Goal: Transaction & Acquisition: Obtain resource

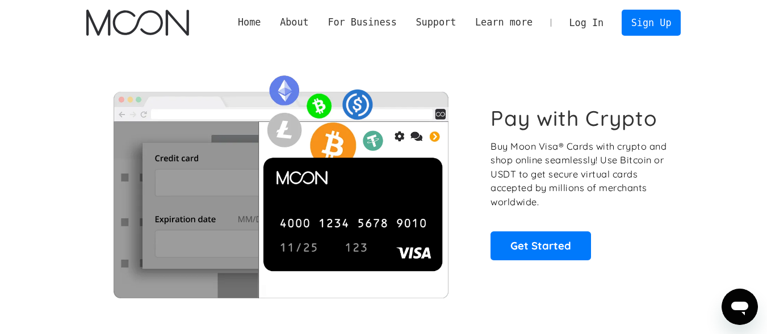
click at [585, 14] on link "Log In" at bounding box center [586, 22] width 53 height 25
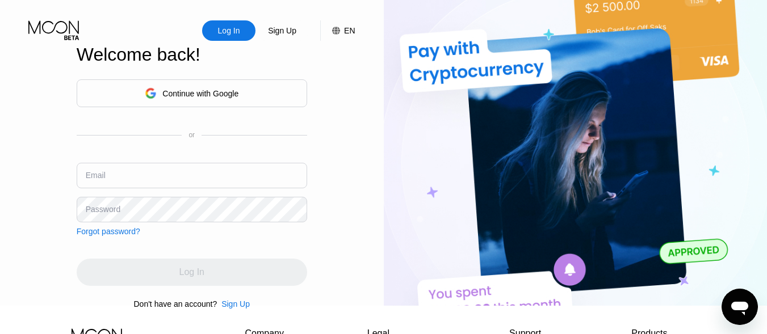
click at [150, 177] on input "text" at bounding box center [192, 176] width 230 height 26
type input "[EMAIL_ADDRESS][DOMAIN_NAME]"
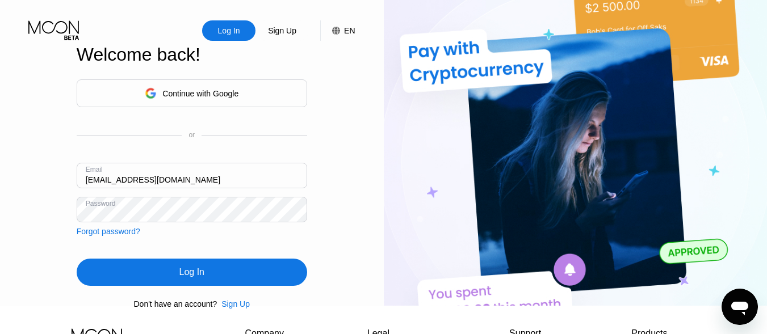
click at [203, 286] on div "Log In" at bounding box center [192, 272] width 230 height 27
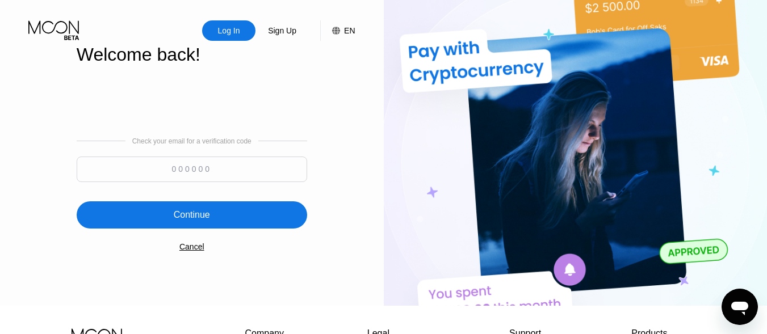
click at [237, 179] on input at bounding box center [192, 170] width 230 height 26
type input "102237"
click at [229, 224] on div "Continue" at bounding box center [192, 214] width 230 height 27
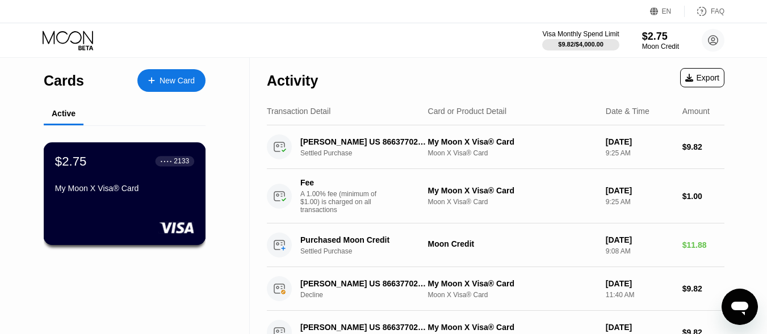
click at [161, 198] on div "My Moon X Visa® Card" at bounding box center [124, 191] width 139 height 14
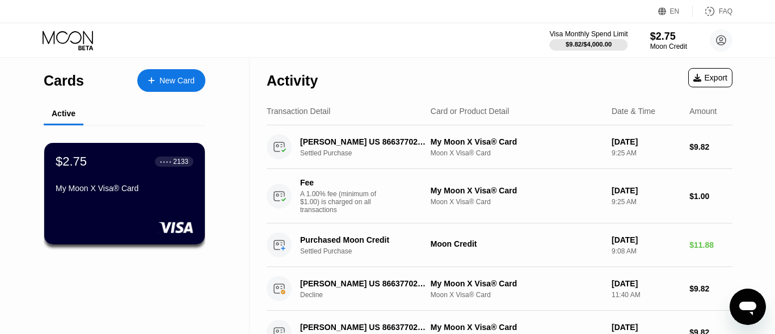
click at [608, 42] on div "$9.82 / $4,000.00" at bounding box center [589, 44] width 46 height 7
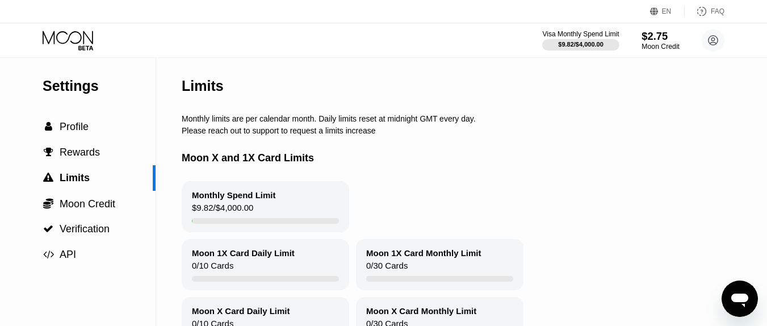
click at [661, 48] on div "Moon Credit" at bounding box center [660, 47] width 38 height 8
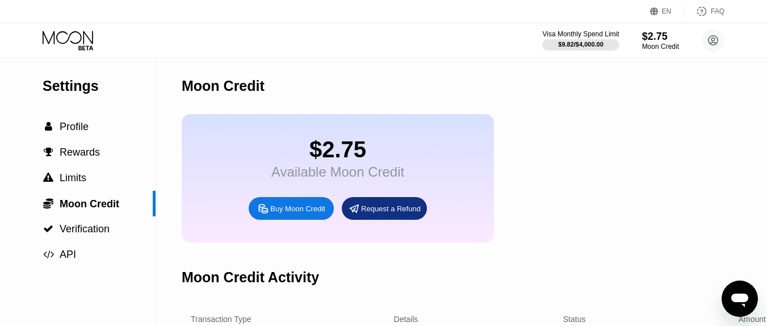
click at [276, 213] on div "Buy Moon Credit" at bounding box center [297, 209] width 55 height 10
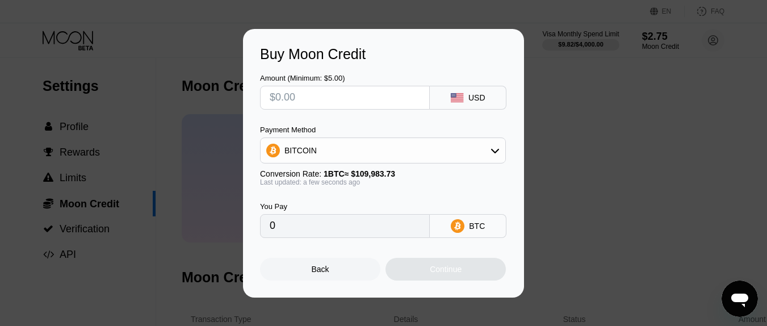
click at [382, 104] on input "text" at bounding box center [345, 97] width 150 height 23
type input "$27"
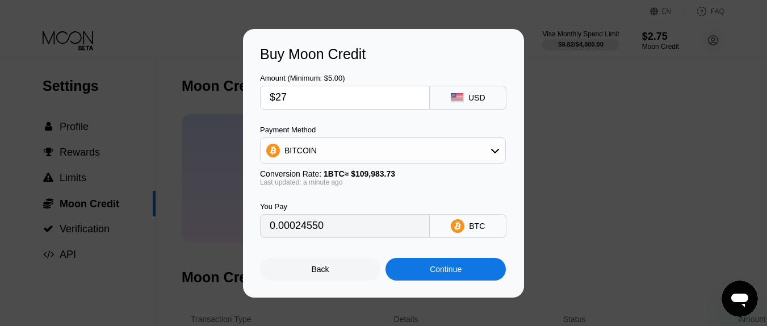
type input "0.00024550"
type input "$27"
click at [345, 156] on div "BITCOIN" at bounding box center [383, 150] width 245 height 23
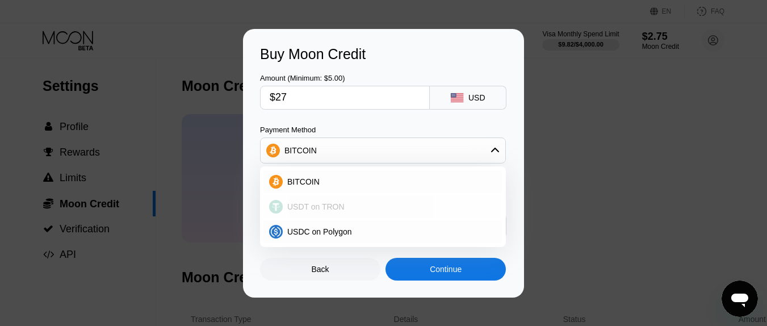
click at [318, 207] on span "USDT on TRON" at bounding box center [315, 206] width 57 height 9
type input "27.27"
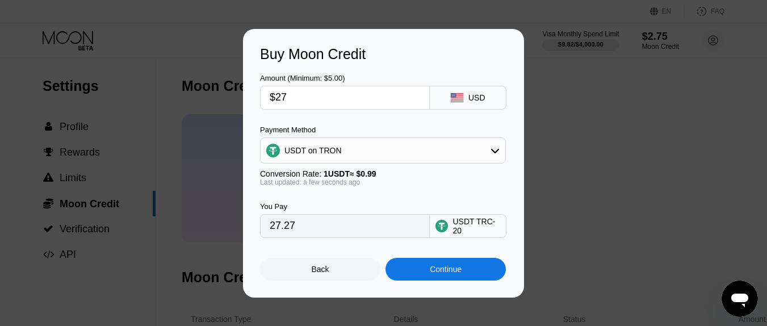
click at [296, 104] on input "$27" at bounding box center [345, 97] width 150 height 23
type input "$28"
click at [296, 104] on input "$28" at bounding box center [345, 97] width 150 height 23
type input "28.28"
click at [293, 91] on input "$28" at bounding box center [345, 97] width 150 height 23
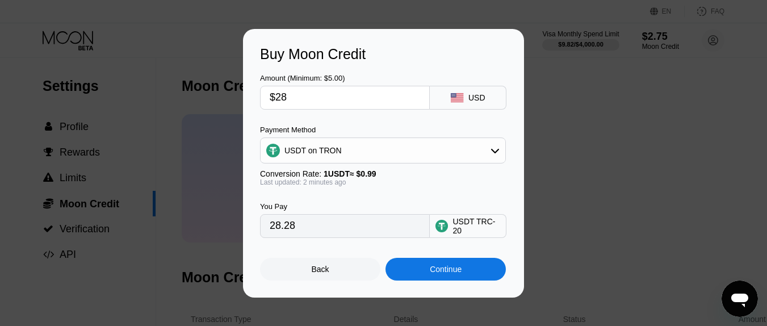
click at [293, 91] on input "$28" at bounding box center [345, 97] width 150 height 23
type input "$2"
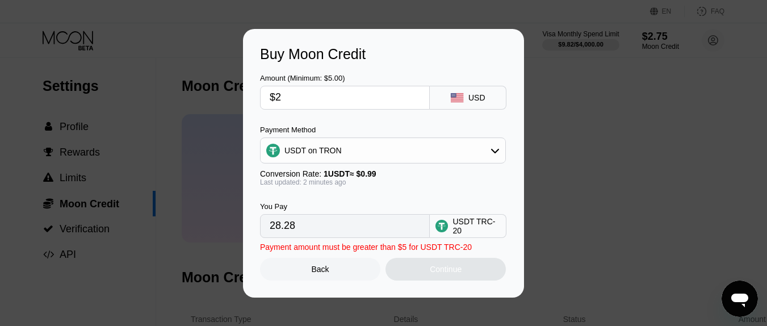
click at [299, 94] on input "$2" at bounding box center [345, 97] width 150 height 23
type input "2.02"
type input "$29"
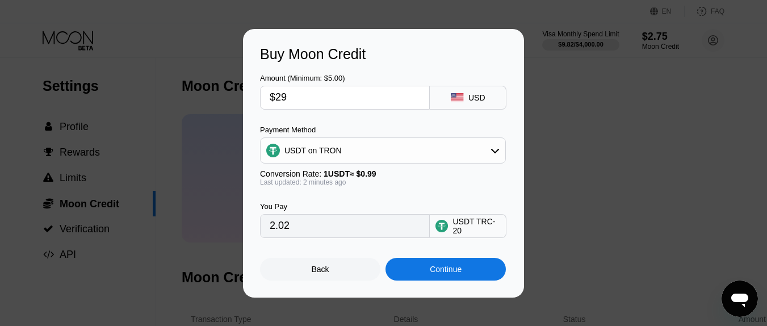
type input "29.29"
type input "$29"
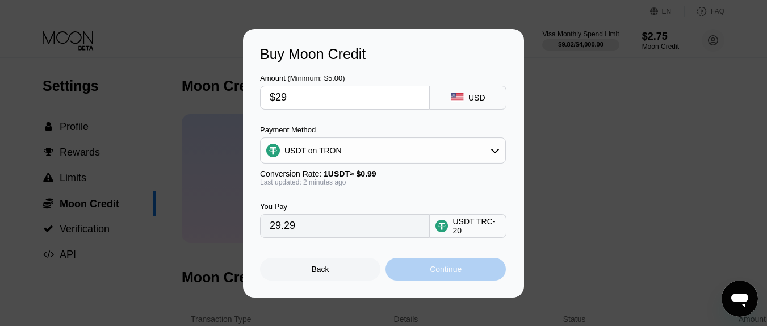
click at [453, 274] on div "Continue" at bounding box center [446, 268] width 32 height 9
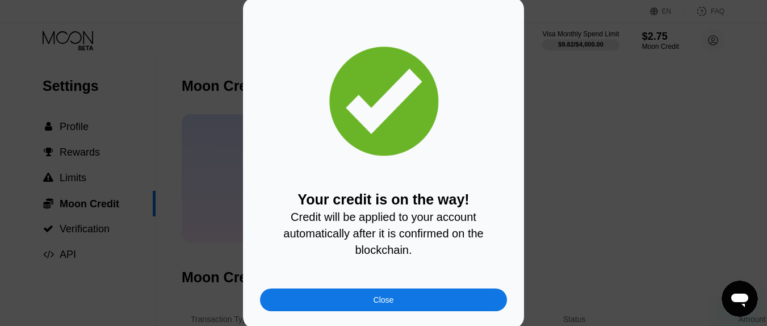
click at [418, 308] on div "Close" at bounding box center [383, 299] width 247 height 23
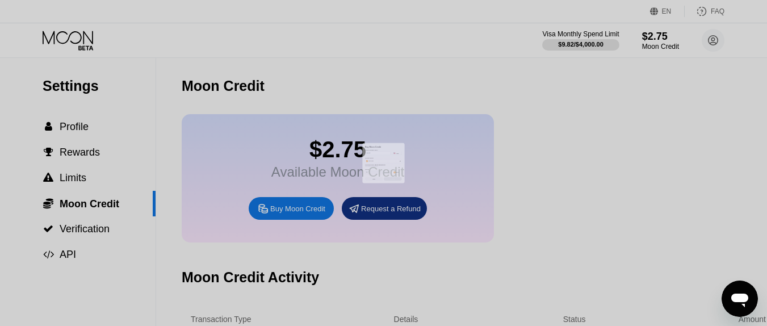
type input "0"
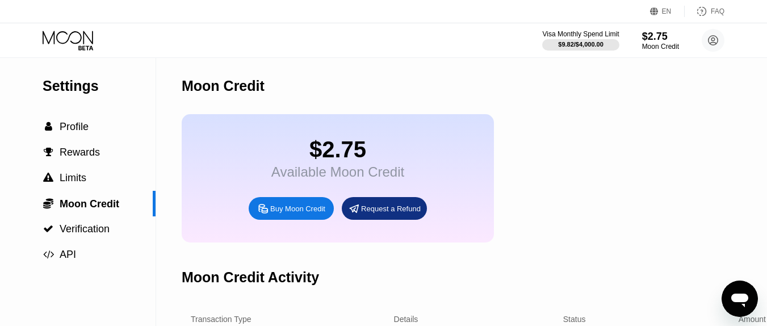
click at [657, 40] on div "$2.75" at bounding box center [660, 37] width 37 height 12
click at [657, 40] on div "$2.75" at bounding box center [660, 36] width 38 height 12
click at [709, 40] on circle at bounding box center [713, 40] width 23 height 23
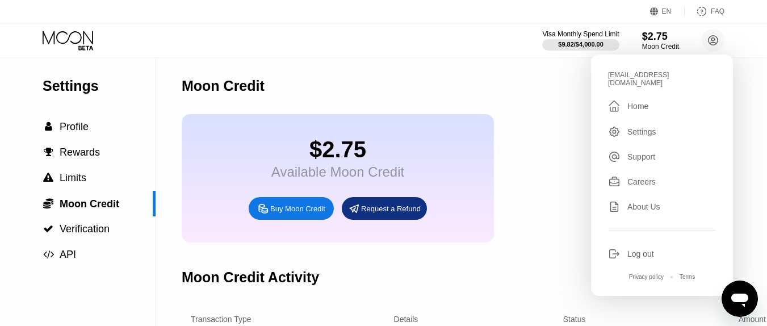
drag, startPoint x: 635, startPoint y: 111, endPoint x: 635, endPoint y: 102, distance: 9.7
click at [635, 102] on div "[EMAIL_ADDRESS][DOMAIN_NAME]  Home Settings Support Careers About Us Log out P…" at bounding box center [662, 174] width 142 height 241
click at [635, 102] on div "Home" at bounding box center [637, 106] width 21 height 9
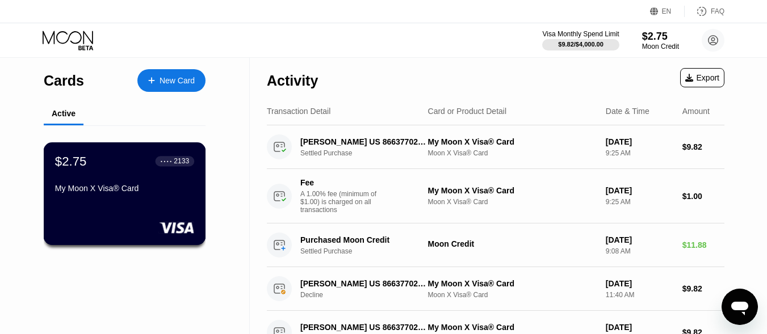
click at [120, 168] on div "$2.75 ● ● ● ● 2133" at bounding box center [124, 161] width 139 height 15
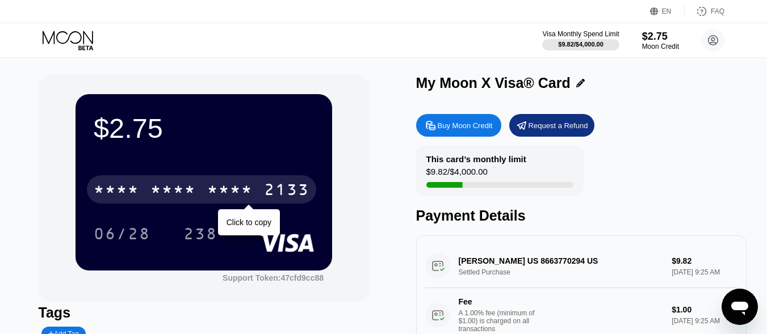
click at [213, 186] on div "* * * *" at bounding box center [229, 191] width 45 height 18
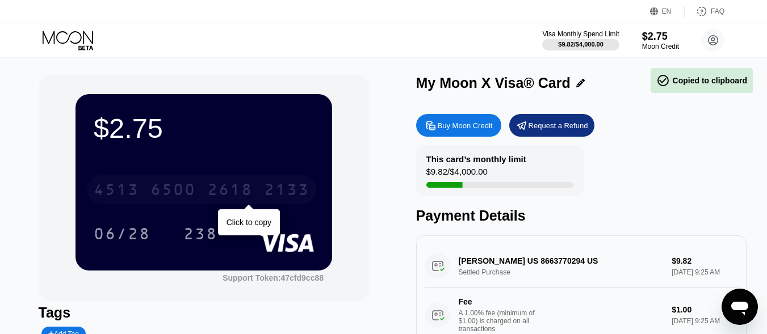
drag, startPoint x: 315, startPoint y: 188, endPoint x: 97, endPoint y: 187, distance: 218.0
click at [97, 187] on div "[CREDIT_CARD_NUMBER]" at bounding box center [201, 189] width 229 height 28
click at [254, 224] on div "06/28 238" at bounding box center [204, 234] width 220 height 28
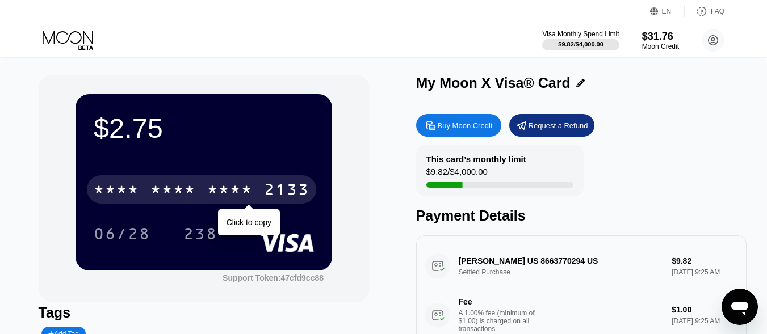
click at [74, 39] on icon at bounding box center [69, 41] width 53 height 20
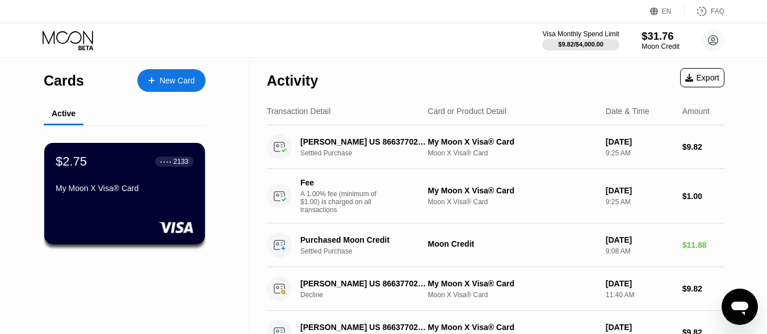
click at [663, 36] on div "$31.76" at bounding box center [660, 36] width 38 height 12
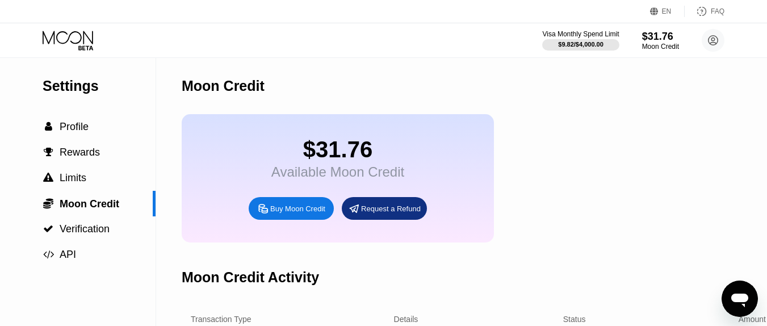
click at [62, 41] on icon at bounding box center [69, 41] width 53 height 20
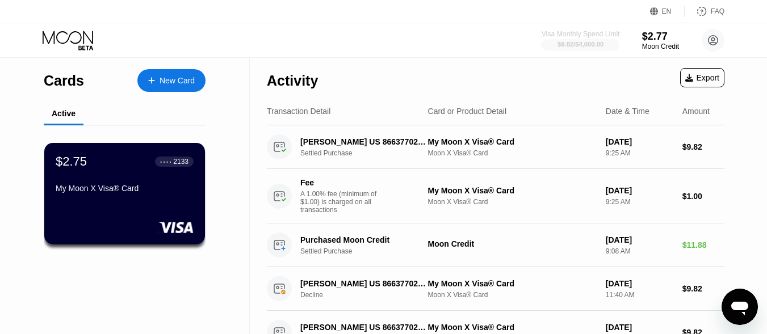
click at [569, 47] on div "$9.82 / $4,000.00" at bounding box center [580, 44] width 46 height 7
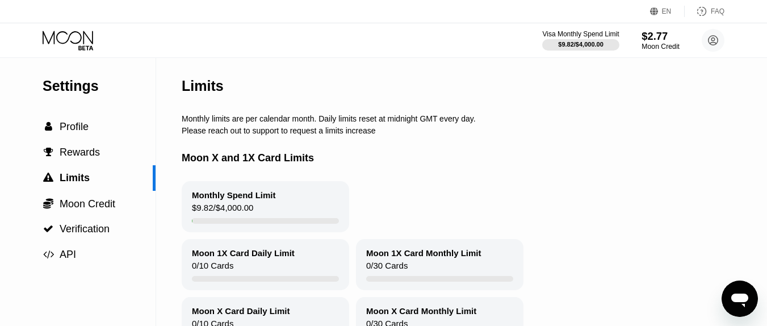
click at [658, 48] on div "Moon Credit" at bounding box center [660, 47] width 38 height 8
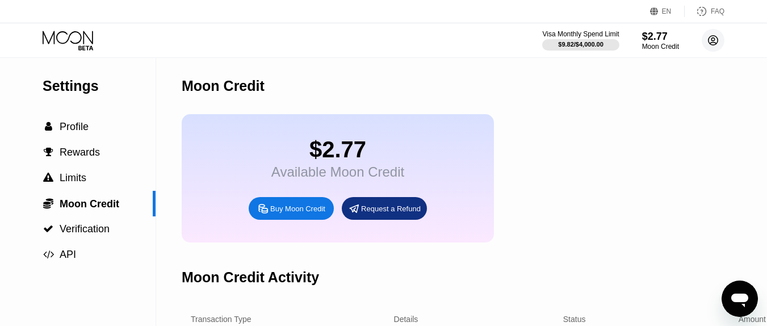
click at [712, 40] on icon at bounding box center [713, 40] width 6 height 6
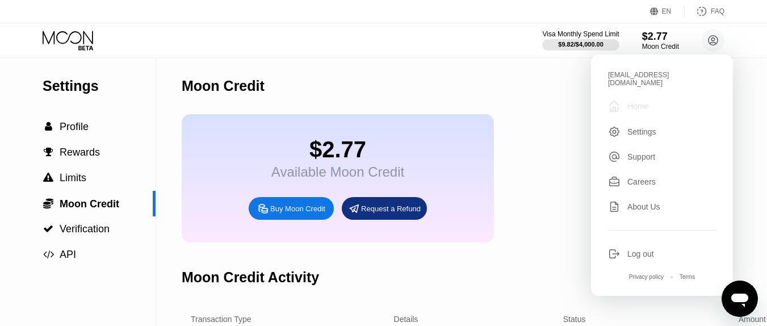
click at [649, 103] on div " Home" at bounding box center [662, 106] width 108 height 14
